Goal: Task Accomplishment & Management: Manage account settings

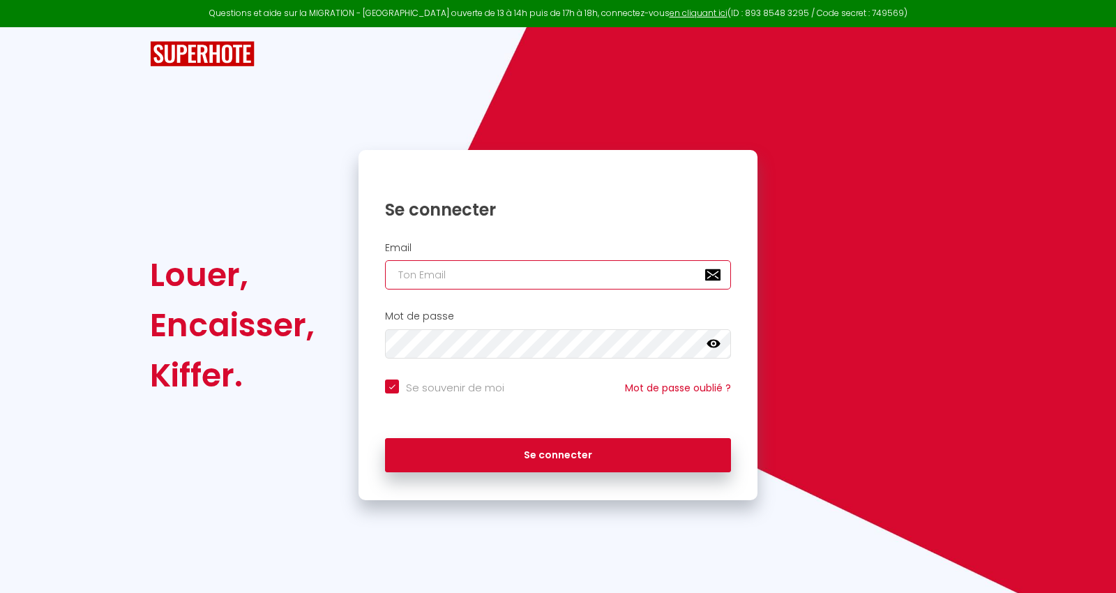
click at [511, 274] on input "email" at bounding box center [558, 274] width 346 height 29
paste input "[EMAIL_ADDRESS][DOMAIN_NAME]"
type input "[EMAIL_ADDRESS][DOMAIN_NAME]"
checkbox input "true"
type input "[EMAIL_ADDRESS][DOMAIN_NAME]"
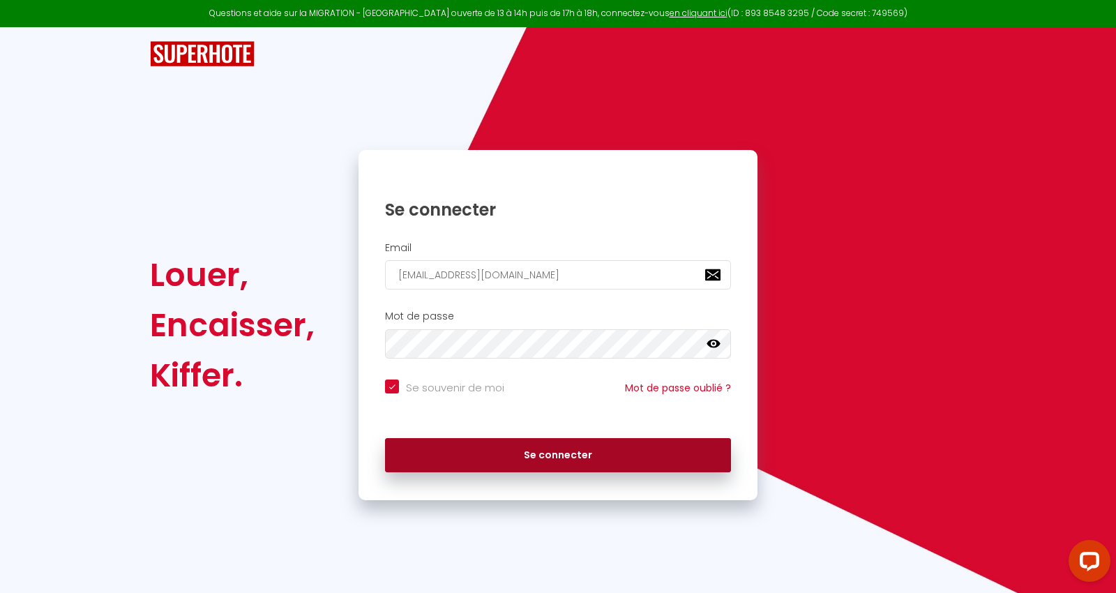
click at [661, 458] on button "Se connecter" at bounding box center [558, 455] width 346 height 35
checkbox input "true"
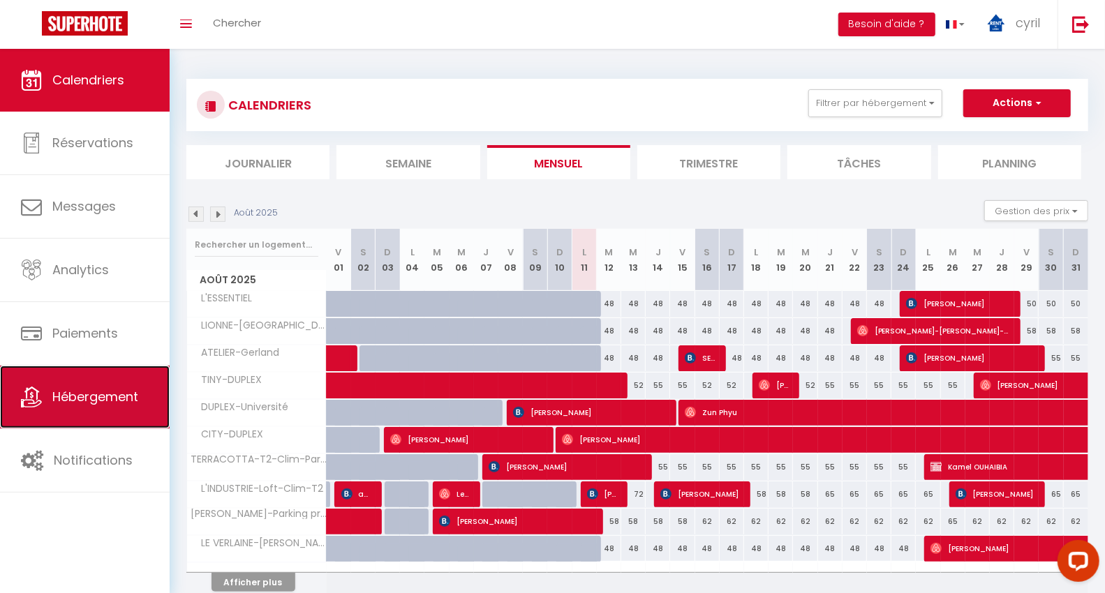
click at [81, 395] on span "Hébergement" at bounding box center [95, 396] width 86 height 17
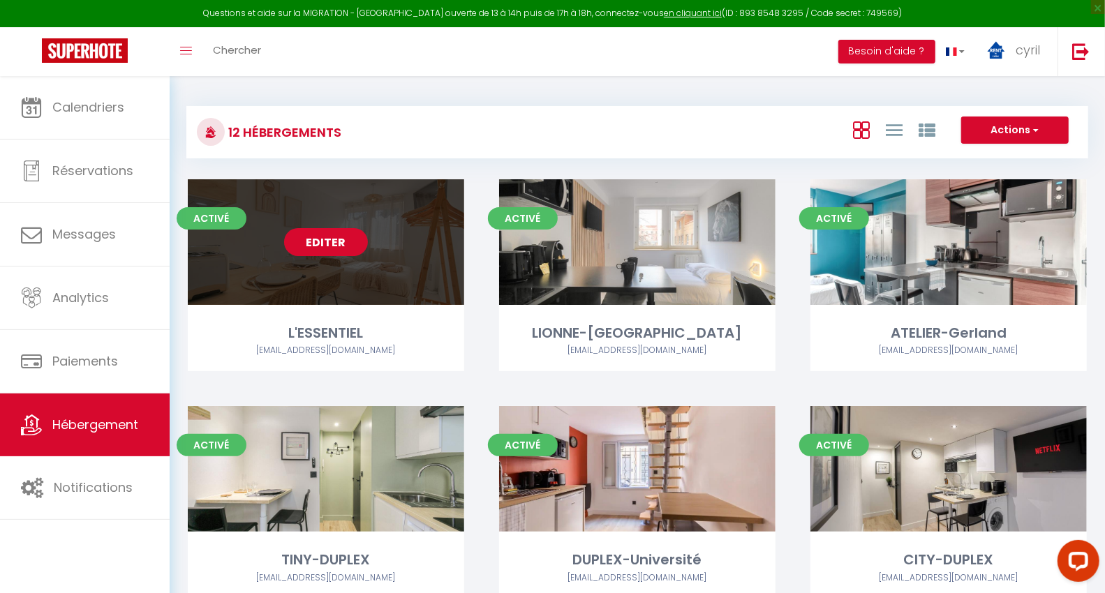
click at [338, 245] on link "Editer" at bounding box center [326, 242] width 84 height 28
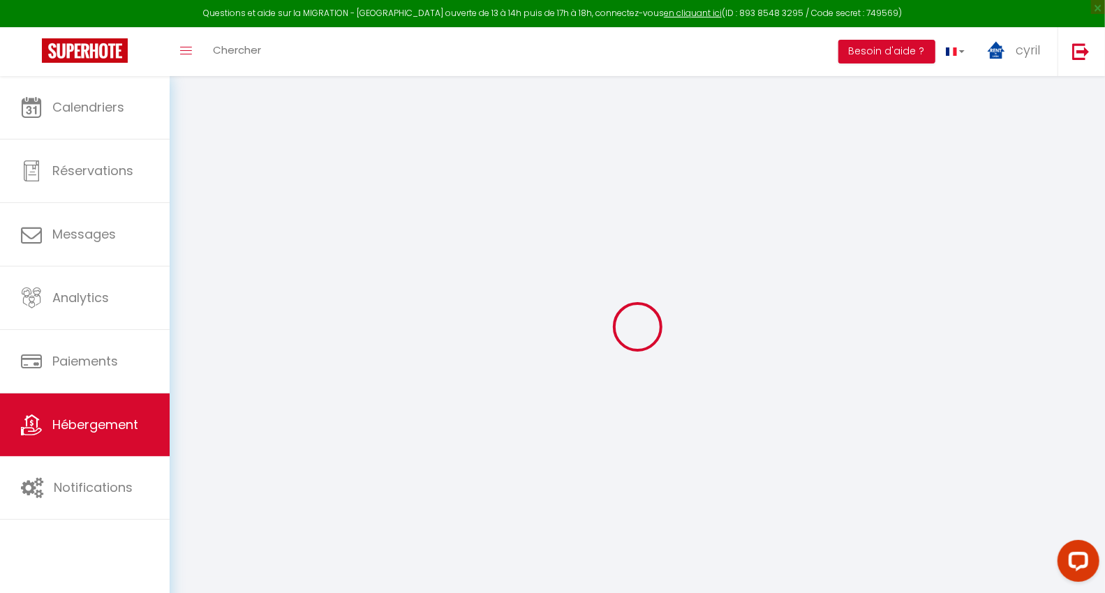
select select "+ 20 %"
select select "+ 50 %"
select select "+ 20 %"
checkbox input "false"
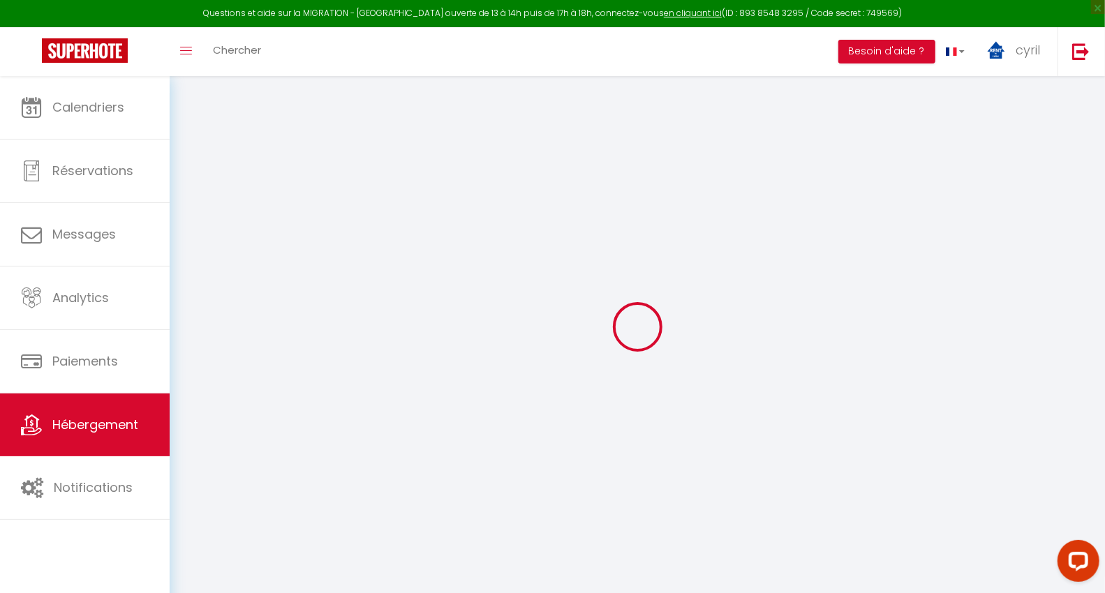
checkbox input "false"
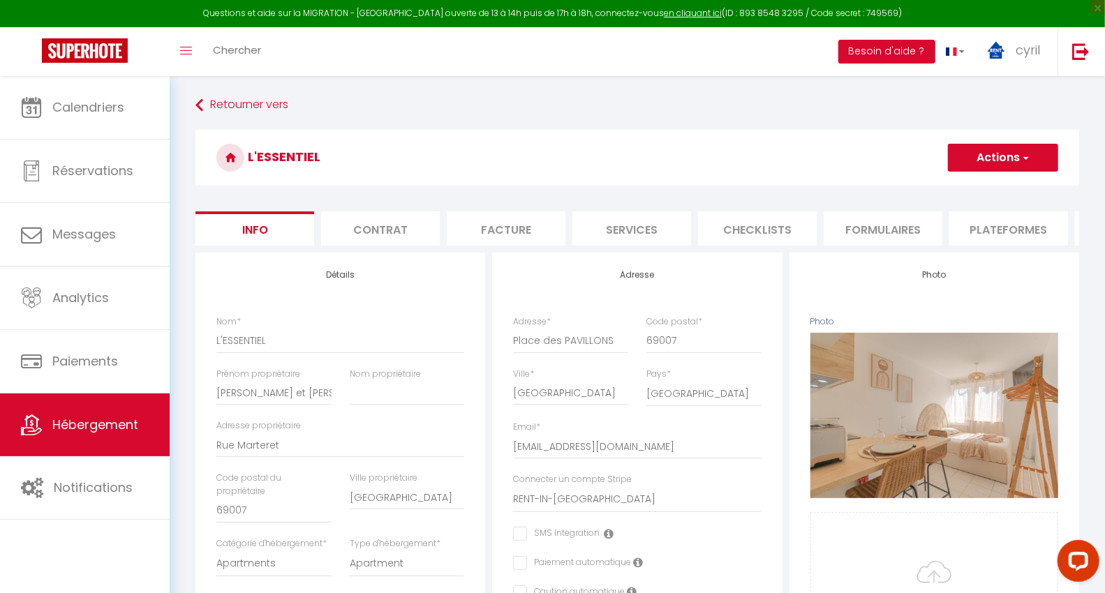
checkbox input "false"
select select "3952-1423166413233798880"
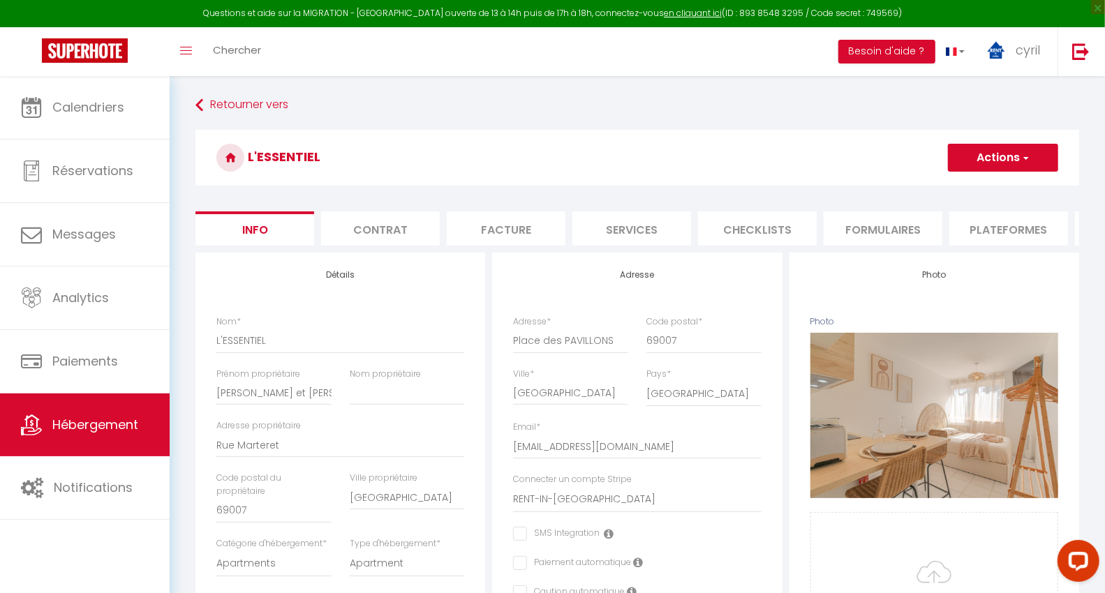
click at [987, 225] on li "Plateformes" at bounding box center [1008, 228] width 119 height 34
select select "365"
select select "EUR"
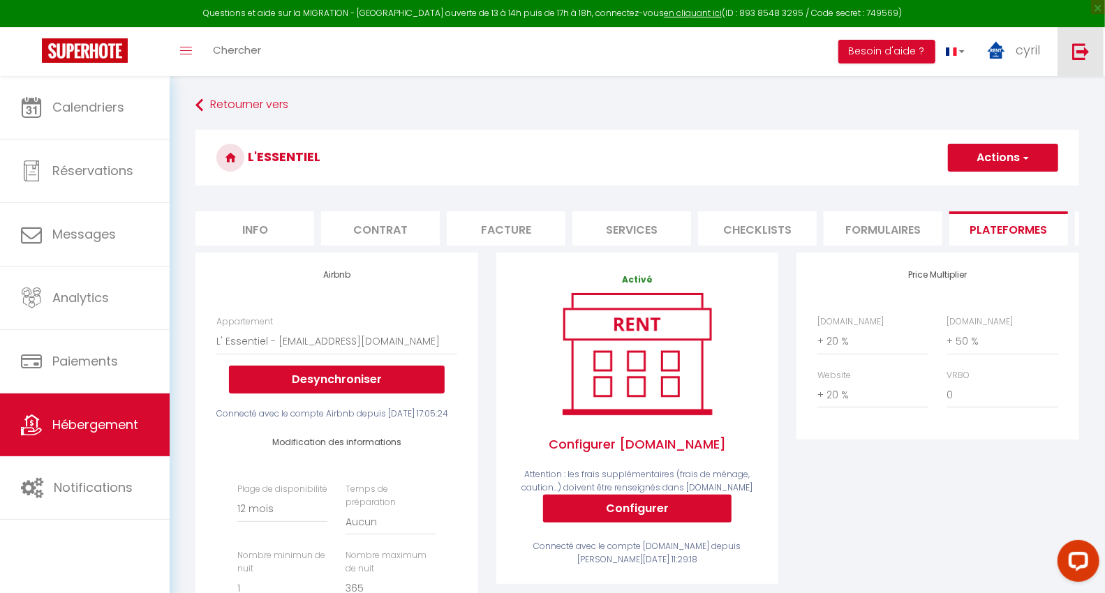
click at [1080, 47] on img at bounding box center [1080, 51] width 17 height 17
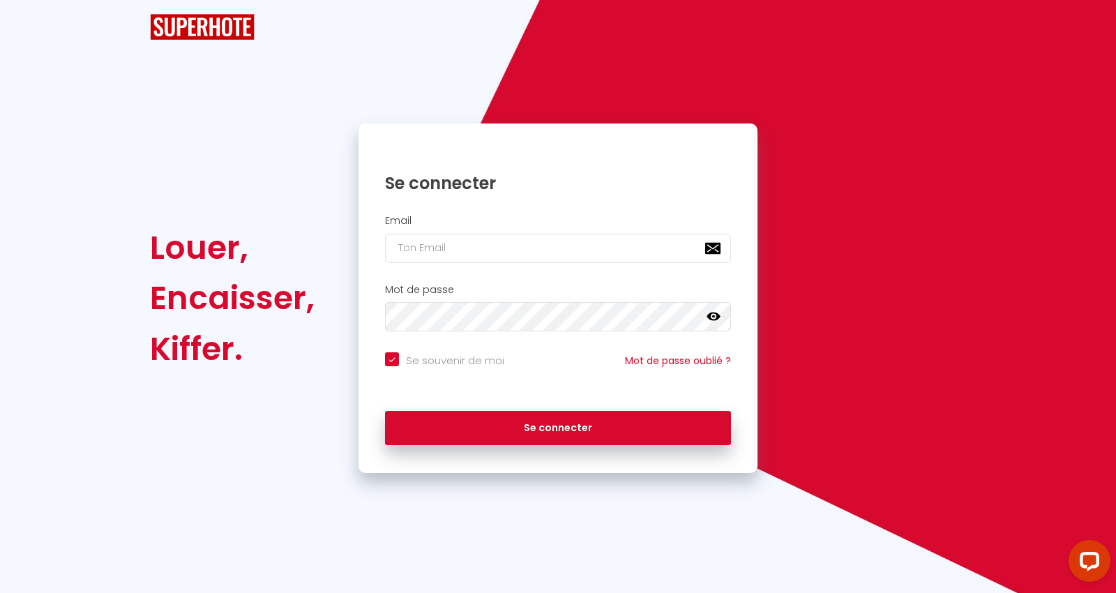
checkbox input "true"
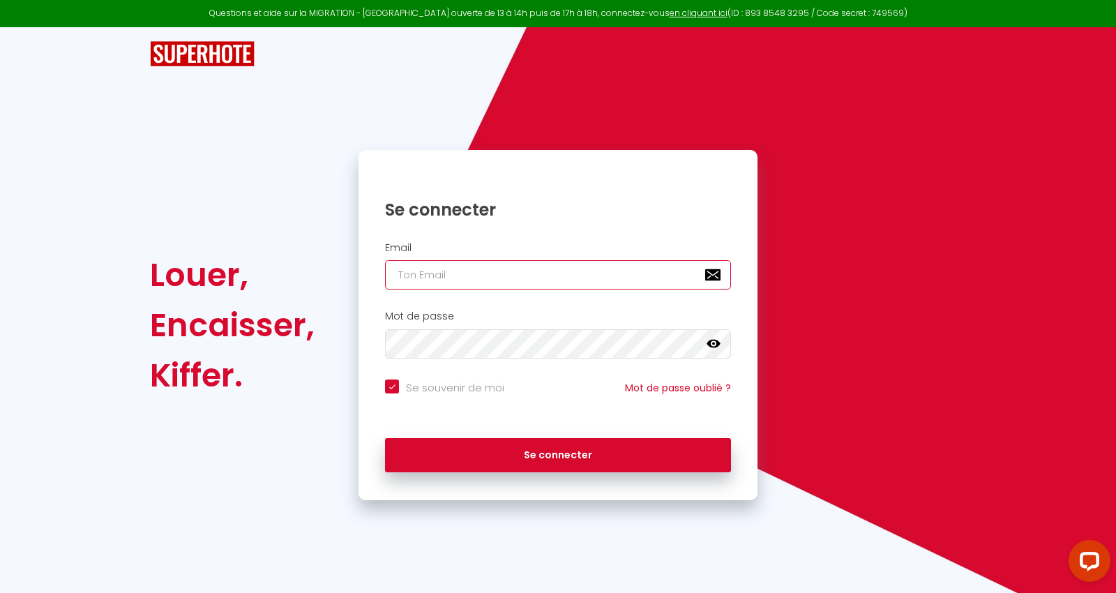
click at [555, 269] on input "email" at bounding box center [558, 274] width 346 height 29
paste input "[EMAIL_ADDRESS][DOMAIN_NAME]"
type input "[EMAIL_ADDRESS][DOMAIN_NAME]"
checkbox input "true"
type input "[EMAIL_ADDRESS][DOMAIN_NAME]"
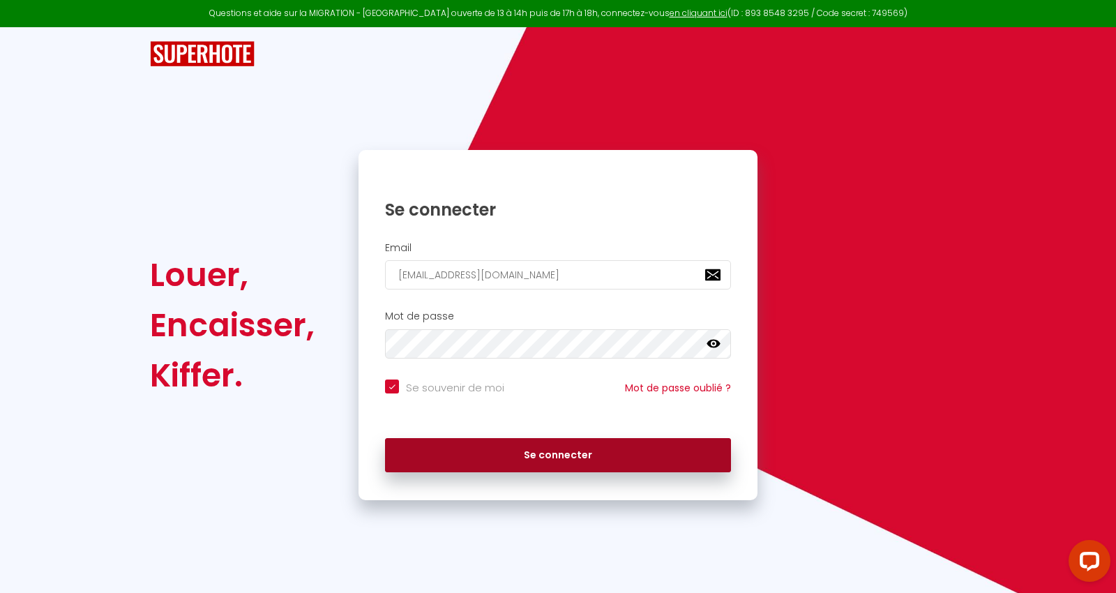
click at [671, 457] on button "Se connecter" at bounding box center [558, 455] width 346 height 35
checkbox input "true"
